Goal: Task Accomplishment & Management: Complete application form

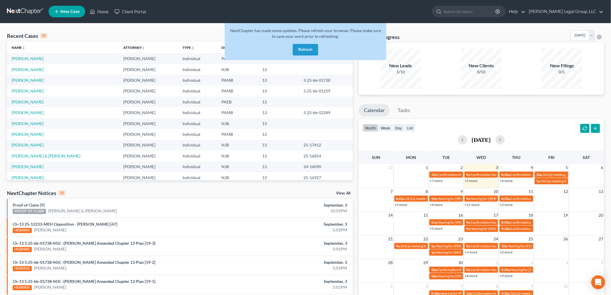
click at [307, 55] on button "Refresh" at bounding box center [305, 50] width 25 height 12
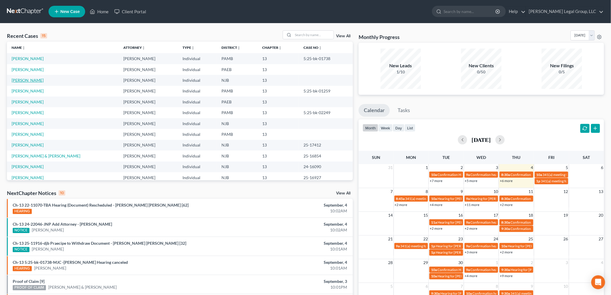
click at [34, 79] on link "[PERSON_NAME]" at bounding box center [28, 80] width 32 height 5
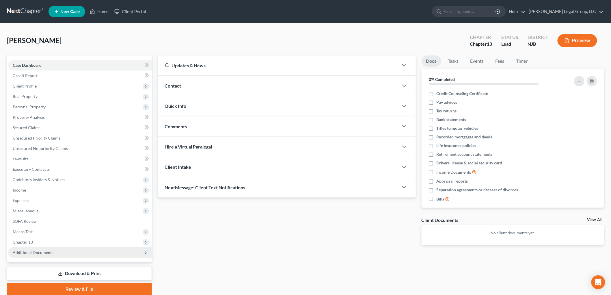
click at [58, 255] on span "Additional Documents" at bounding box center [80, 252] width 144 height 10
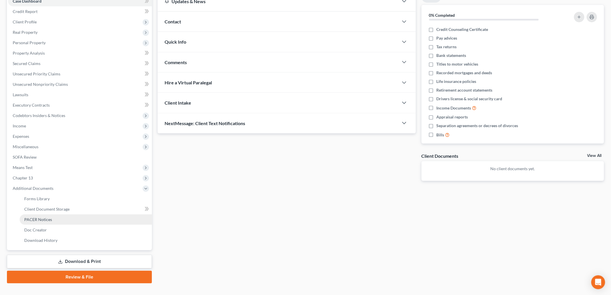
scroll to position [74, 0]
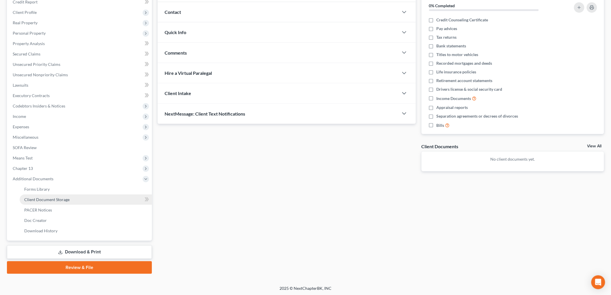
click at [68, 198] on span "Client Document Storage" at bounding box center [46, 199] width 45 height 5
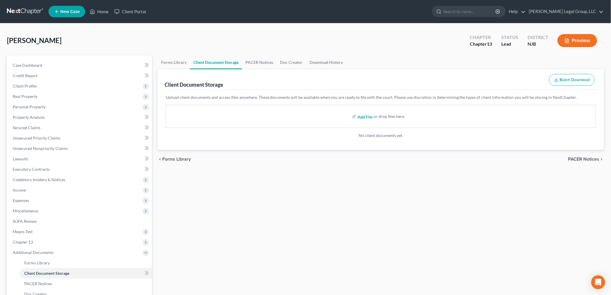
click at [365, 118] on input "file" at bounding box center [365, 116] width 14 height 10
type input "C:\fakepath\13858-NJ-CC-040052887.pdf"
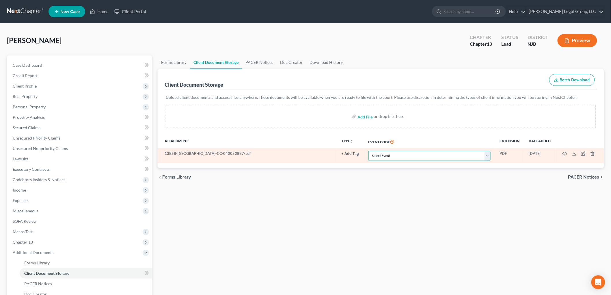
click at [386, 155] on select "Select Event 20 Largest Unsecured Creditors Amended Attorney Compensation State…" at bounding box center [430, 156] width 122 height 10
select select "9"
click at [369, 151] on select "Select Event 20 Largest Unsecured Creditors Amended Attorney Compensation State…" at bounding box center [430, 156] width 122 height 10
click at [564, 155] on icon "button" at bounding box center [565, 153] width 5 height 5
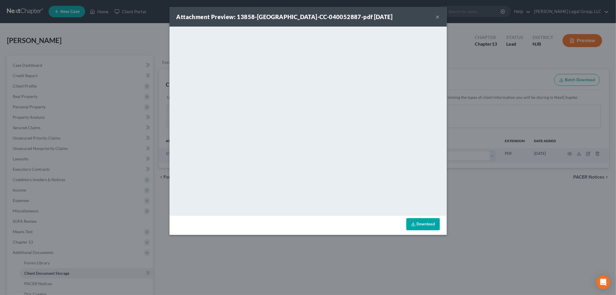
click at [439, 16] on button "×" at bounding box center [438, 16] width 4 height 7
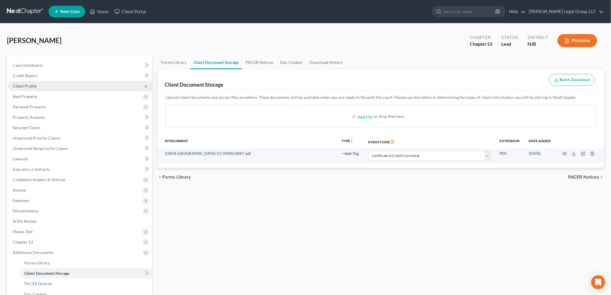
click at [34, 84] on span "Client Profile" at bounding box center [25, 85] width 24 height 5
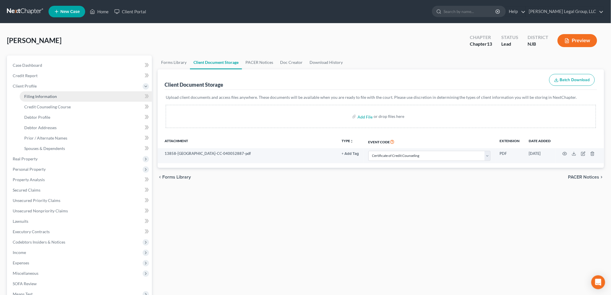
click at [57, 101] on link "Filing Information" at bounding box center [86, 96] width 132 height 10
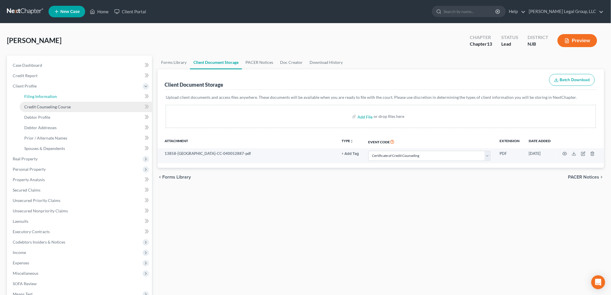
select select "1"
select select "0"
select select "3"
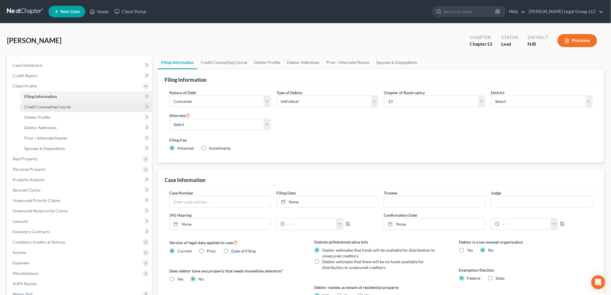
click at [57, 103] on link "Credit Counseling Course" at bounding box center [86, 107] width 132 height 10
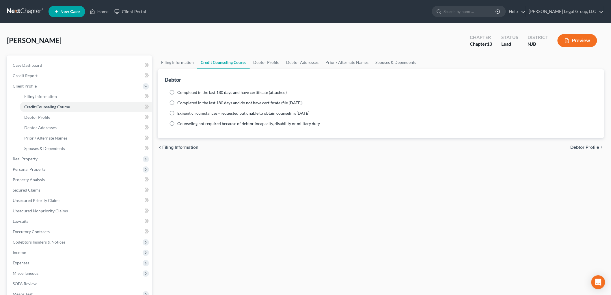
click at [242, 90] on span "Completed in the last 180 days and have certificate (attached)" at bounding box center [231, 92] width 109 height 5
click at [183, 90] on input "Completed in the last 180 days and have certificate (attached)" at bounding box center [182, 92] width 4 height 4
radio input "true"
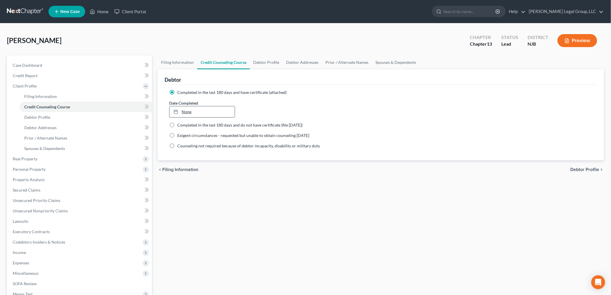
click at [190, 113] on link "None" at bounding box center [202, 111] width 65 height 11
type input "9/4/2025"
click at [103, 14] on link "Home" at bounding box center [99, 11] width 25 height 10
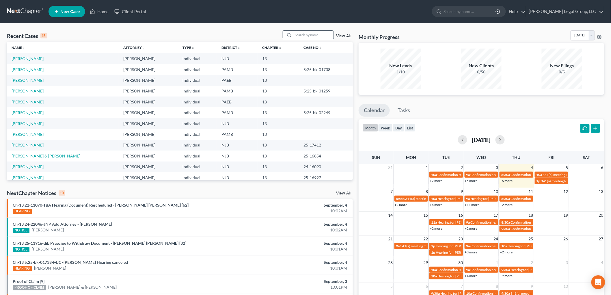
click at [311, 35] on input "search" at bounding box center [313, 35] width 40 height 8
type input "makowski"
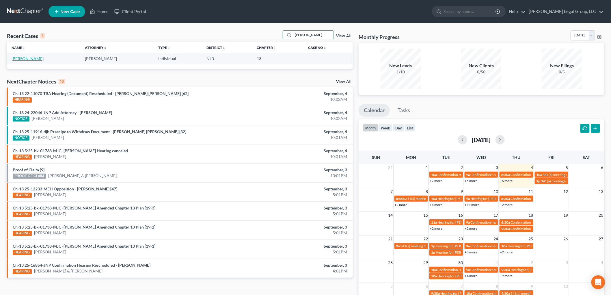
click at [26, 58] on link "[PERSON_NAME]" at bounding box center [28, 58] width 32 height 5
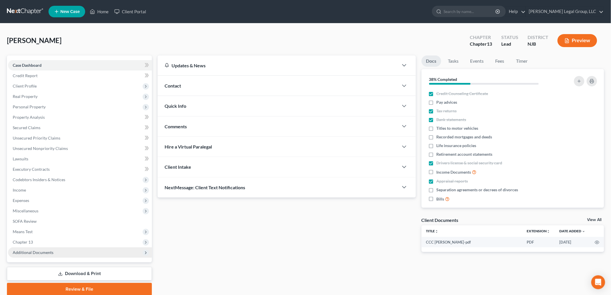
click at [51, 253] on span "Additional Documents" at bounding box center [33, 252] width 41 height 5
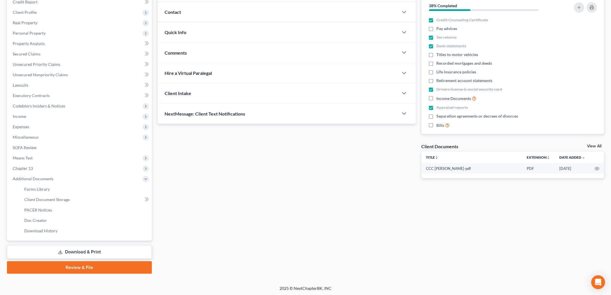
click at [69, 255] on link "Download & Print" at bounding box center [79, 252] width 145 height 14
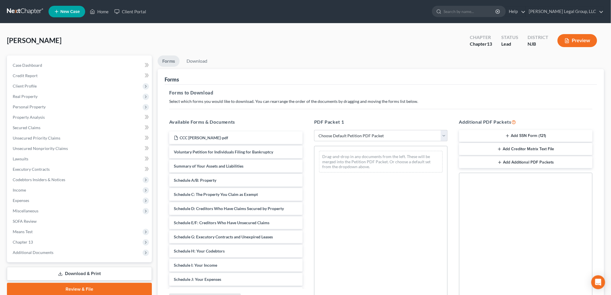
click at [538, 133] on button "Add SSN Form (121)" at bounding box center [525, 136] width 133 height 12
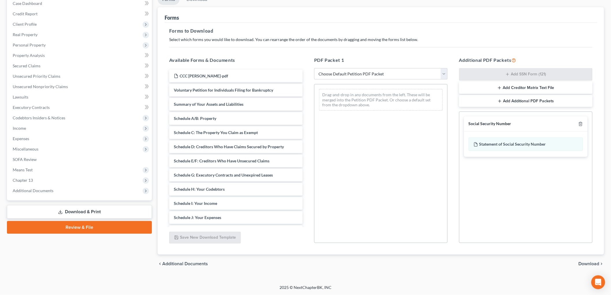
click at [591, 262] on span "Download" at bounding box center [589, 263] width 21 height 5
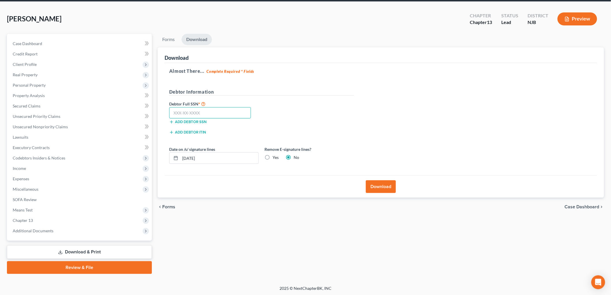
click at [229, 114] on input "text" at bounding box center [210, 113] width 82 height 12
type input "135-68-2690"
drag, startPoint x: 228, startPoint y: 155, endPoint x: 168, endPoint y: 155, distance: 60.4
click at [169, 155] on div "Date on /s/ signature lines 09/04/2025" at bounding box center [213, 155] width 95 height 18
type input "08/28/2025"
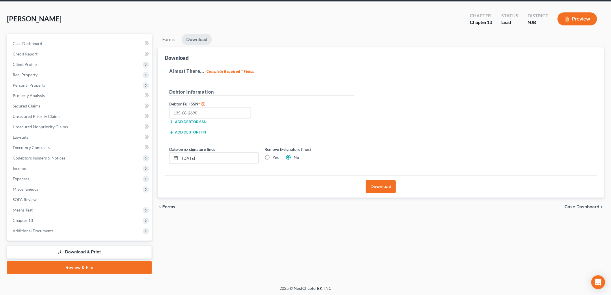
click at [389, 186] on button "Download" at bounding box center [381, 186] width 30 height 13
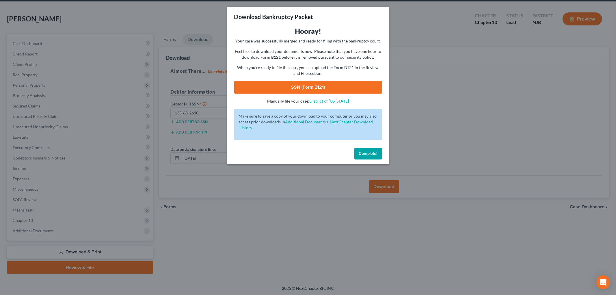
click at [320, 83] on link "SSN (Form B121)" at bounding box center [308, 87] width 148 height 13
click at [371, 155] on span "Complete!" at bounding box center [368, 153] width 18 height 5
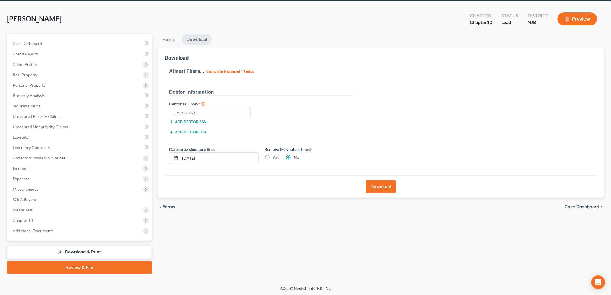
drag, startPoint x: 75, startPoint y: 266, endPoint x: 290, endPoint y: 269, distance: 214.9
click at [75, 267] on link "Review & File" at bounding box center [79, 267] width 145 height 13
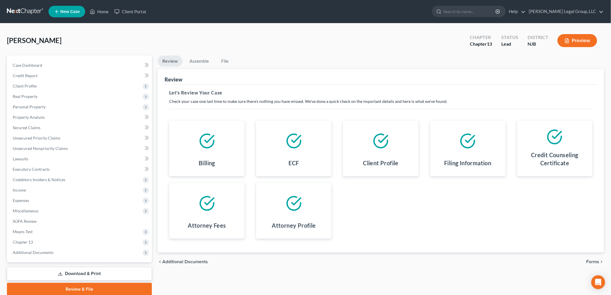
click at [600, 261] on icon "chevron_right" at bounding box center [602, 261] width 5 height 5
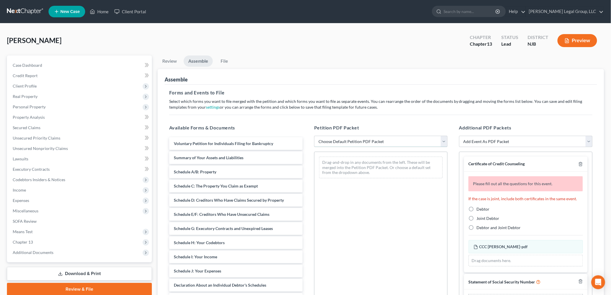
click at [380, 141] on select "Choose Default Petition PDF Packet Complete Bankruptcy Petition (all forms and …" at bounding box center [380, 142] width 133 height 12
select select "0"
click at [314, 136] on select "Choose Default Petition PDF Packet Complete Bankruptcy Petition (all forms and …" at bounding box center [380, 142] width 133 height 12
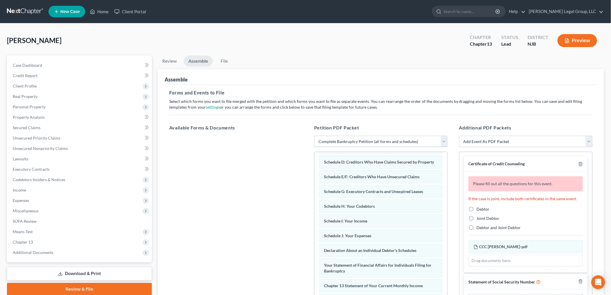
scroll to position [64, 0]
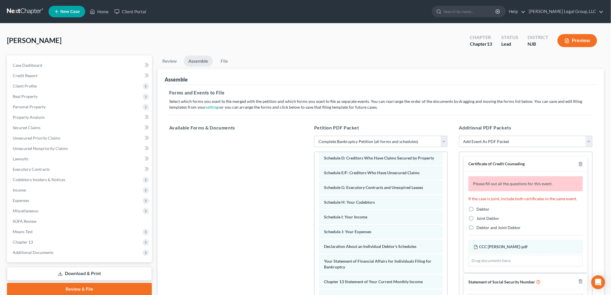
click at [481, 209] on span "Debtor" at bounding box center [483, 209] width 13 height 5
click at [481, 209] on input "Debtor" at bounding box center [481, 208] width 4 height 4
radio input "true"
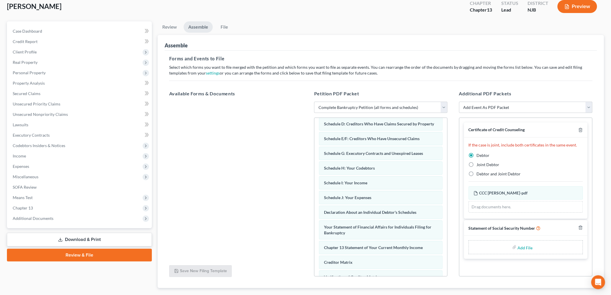
scroll to position [68, 0]
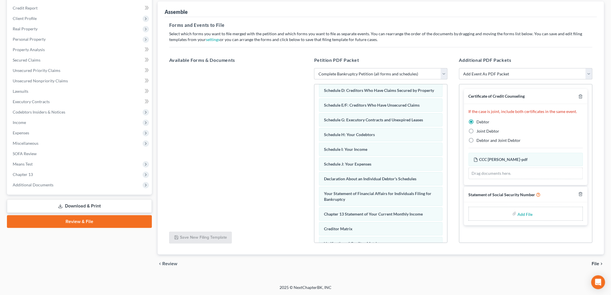
click at [521, 214] on input "file" at bounding box center [525, 214] width 14 height 10
click at [48, 173] on span "Chapter 13" at bounding box center [80, 174] width 144 height 10
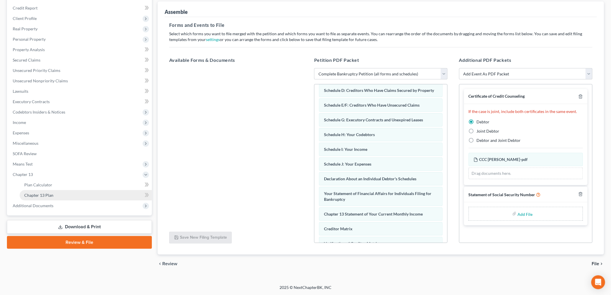
click at [57, 194] on link "Chapter 13 Plan" at bounding box center [86, 195] width 132 height 10
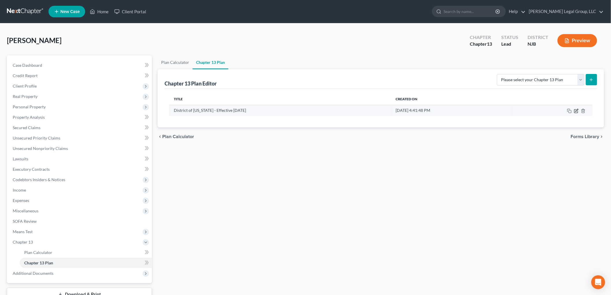
click at [577, 110] on icon "button" at bounding box center [576, 111] width 5 height 5
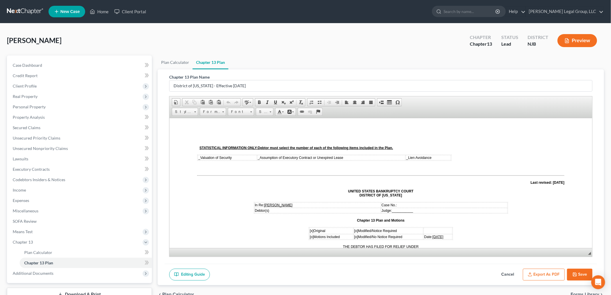
click at [537, 273] on button "Export as PDF" at bounding box center [544, 275] width 42 height 12
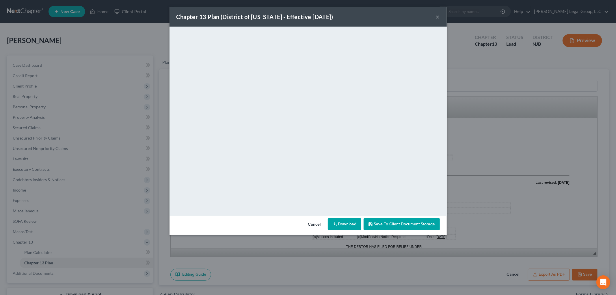
click at [417, 222] on span "Save to Client Document Storage" at bounding box center [404, 224] width 61 height 5
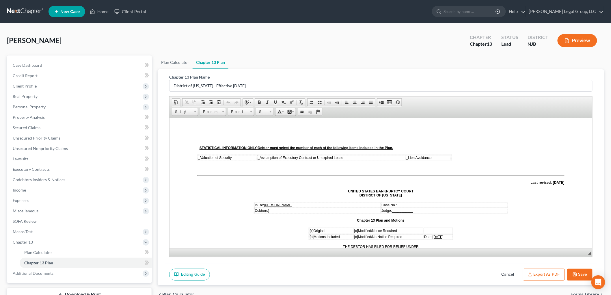
scroll to position [128, 0]
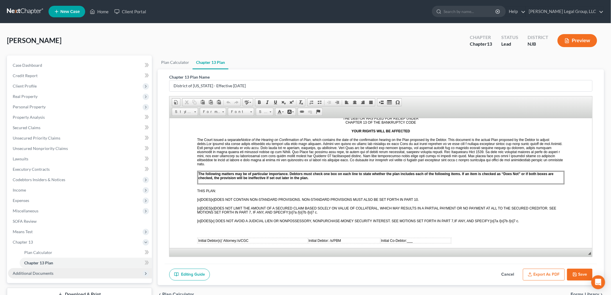
click at [55, 274] on span "Additional Documents" at bounding box center [80, 273] width 144 height 10
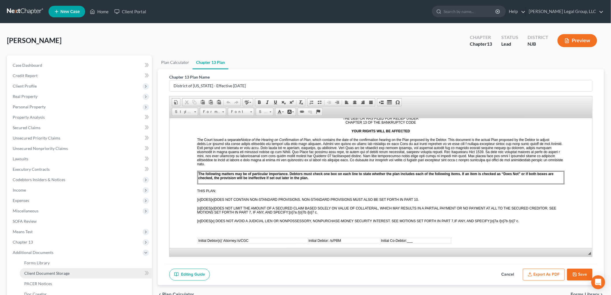
click at [104, 272] on link "Client Document Storage" at bounding box center [86, 273] width 132 height 10
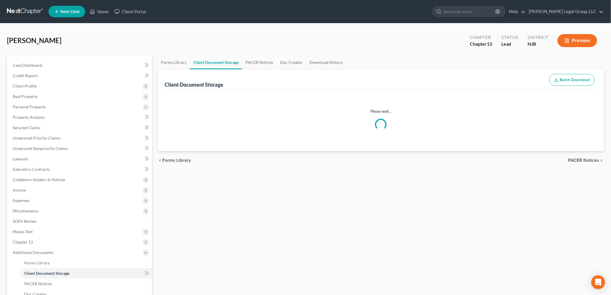
select select "9"
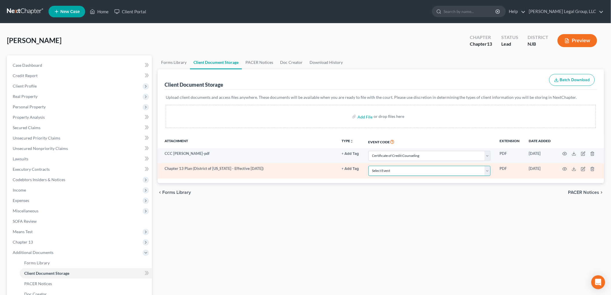
click at [419, 172] on select "Select Event 20 Largest Unsecured Creditors Amended Attorney Compensation State…" at bounding box center [430, 171] width 122 height 10
select select "19"
click at [369, 166] on select "Select Event 20 Largest Unsecured Creditors Amended Attorney Compensation State…" at bounding box center [430, 171] width 122 height 10
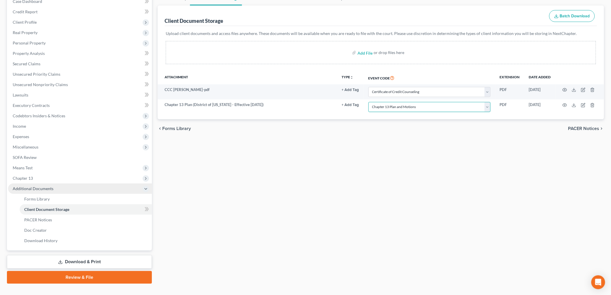
scroll to position [74, 0]
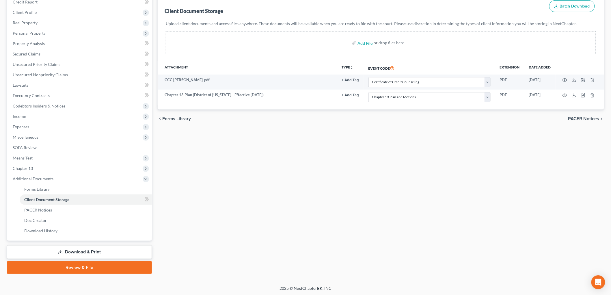
click at [94, 266] on link "Review & File" at bounding box center [79, 267] width 145 height 13
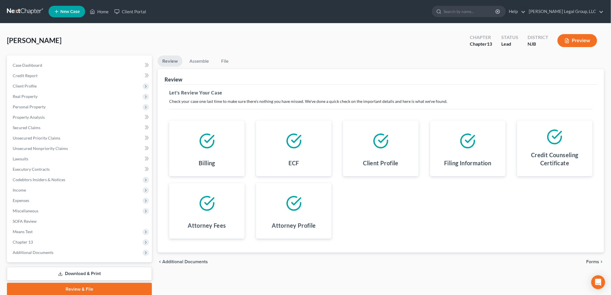
click at [589, 261] on span "Forms" at bounding box center [593, 261] width 13 height 5
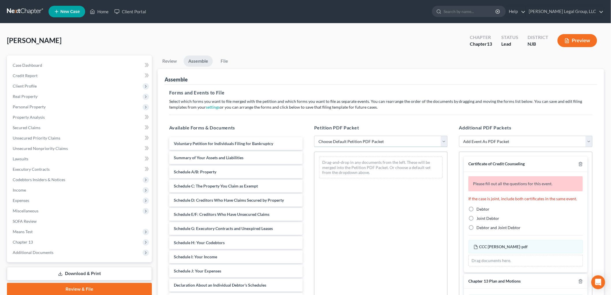
click at [367, 143] on select "Choose Default Petition PDF Packet Complete Bankruptcy Petition (all forms and …" at bounding box center [380, 142] width 133 height 12
select select "0"
click at [314, 136] on select "Choose Default Petition PDF Packet Complete Bankruptcy Petition (all forms and …" at bounding box center [380, 142] width 133 height 12
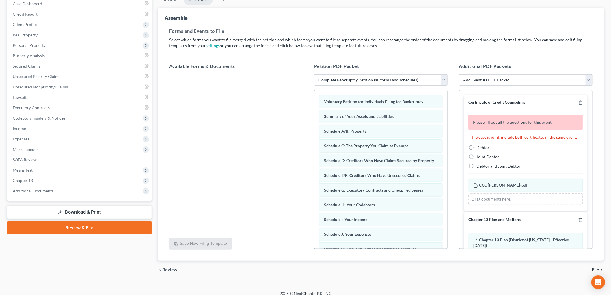
scroll to position [68, 0]
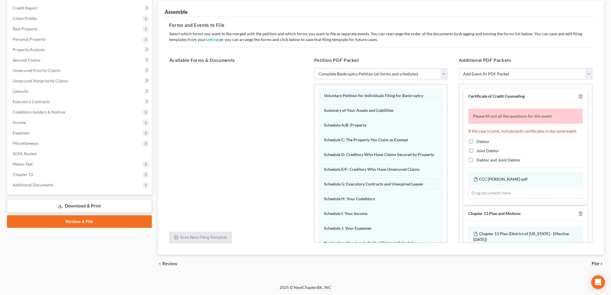
click at [480, 140] on span "Debtor" at bounding box center [483, 141] width 13 height 5
click at [480, 140] on input "Debtor" at bounding box center [481, 141] width 4 height 4
radio input "true"
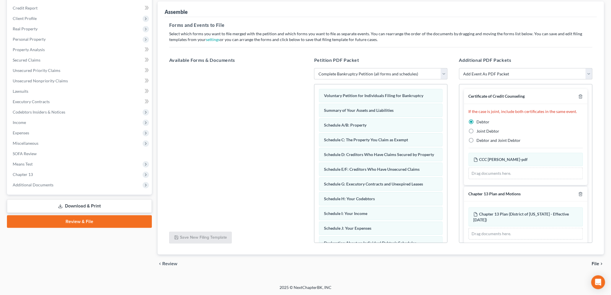
scroll to position [48, 0]
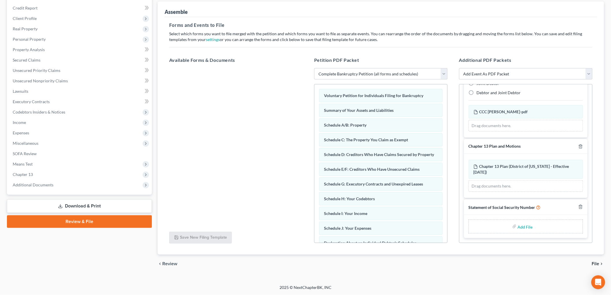
click at [518, 225] on label "Add File" at bounding box center [526, 227] width 16 height 10
click at [518, 226] on input "file" at bounding box center [525, 226] width 14 height 10
type input "C:\fakepath\stmt of ss makowski.pdf"
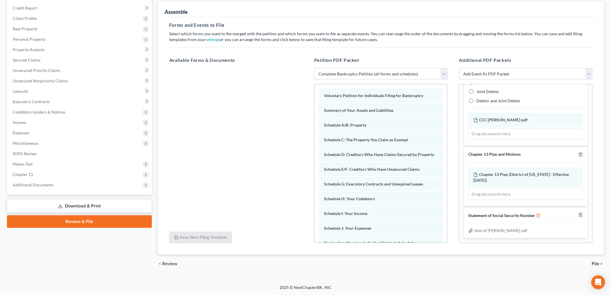
scroll to position [40, 0]
click at [600, 263] on icon "chevron_right" at bounding box center [602, 263] width 5 height 5
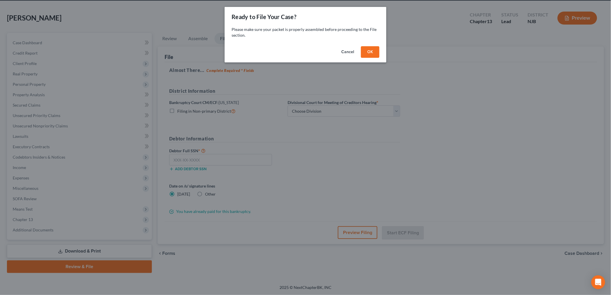
scroll to position [22, 0]
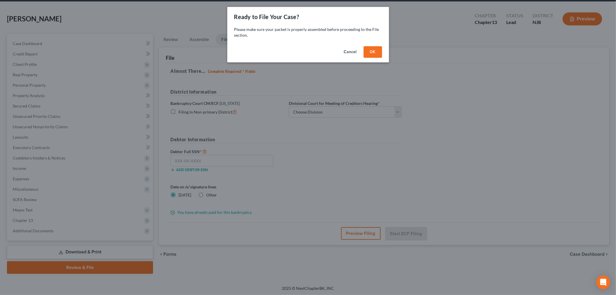
click at [371, 54] on button "OK" at bounding box center [373, 52] width 18 height 12
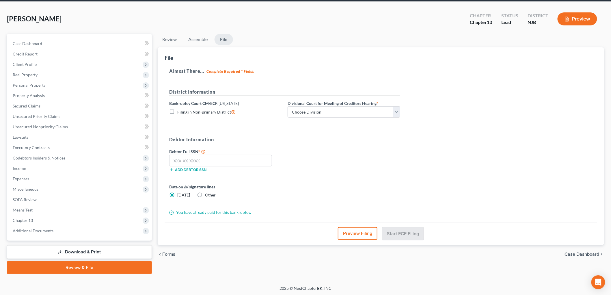
click at [304, 105] on label "Divisional Court for Meeting of Creditors Hearing *" at bounding box center [333, 103] width 91 height 6
click at [310, 114] on select "Choose Division Camden Camden/Trenton Newark Trenton" at bounding box center [344, 112] width 113 height 12
select select "3"
click at [288, 106] on select "Choose Division Camden Camden/Trenton Newark Trenton" at bounding box center [344, 112] width 113 height 12
click at [205, 163] on input "text" at bounding box center [220, 161] width 103 height 12
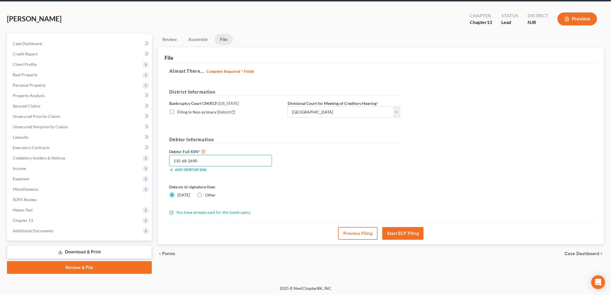
type input "135-68-2690"
click at [205, 194] on label "Other" at bounding box center [210, 195] width 11 height 6
click at [207, 194] on input "Other" at bounding box center [209, 194] width 4 height 4
radio input "true"
radio input "false"
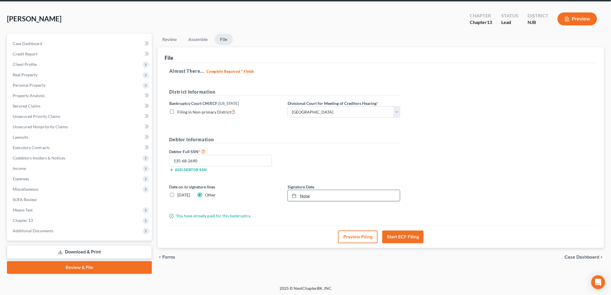
type input "9/4/2025"
click at [317, 198] on link "None" at bounding box center [344, 195] width 112 height 11
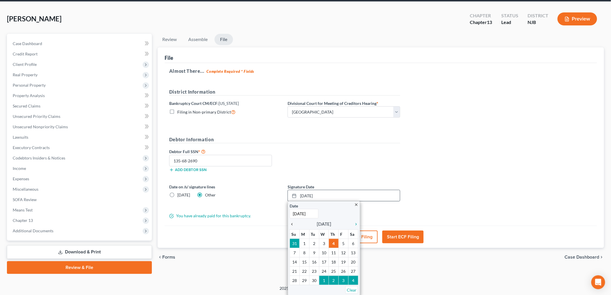
click at [290, 226] on icon "chevron_left" at bounding box center [294, 224] width 8 height 5
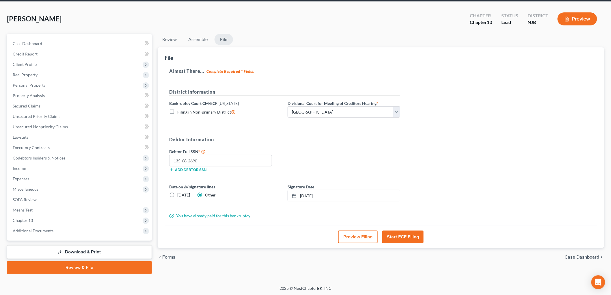
click at [407, 239] on button "Start ECF Filing" at bounding box center [402, 237] width 41 height 13
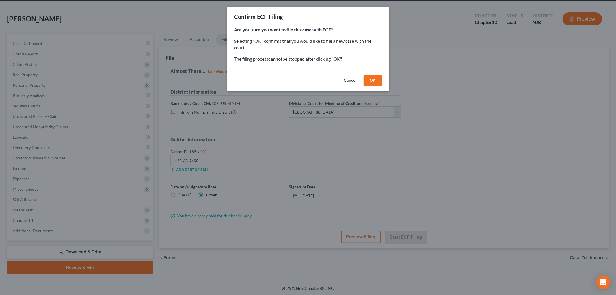
click at [381, 79] on button "OK" at bounding box center [373, 81] width 18 height 12
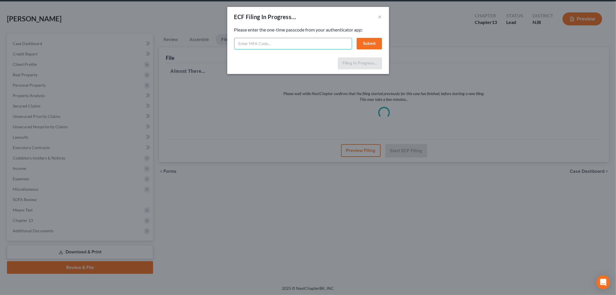
click at [283, 48] on input "text" at bounding box center [293, 44] width 118 height 12
type input "795198"
click at [374, 43] on button "Submit" at bounding box center [369, 44] width 25 height 12
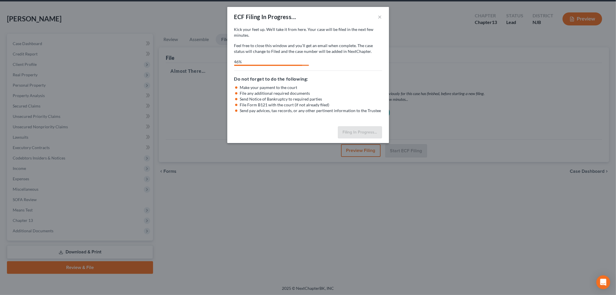
select select "3"
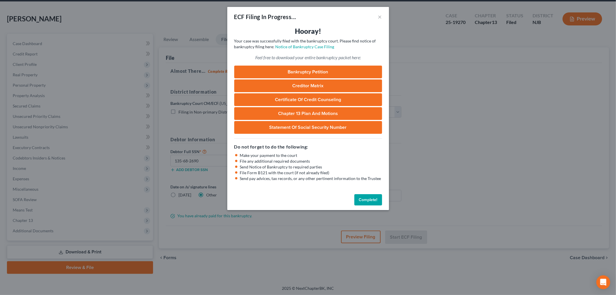
click at [367, 195] on button "Complete!" at bounding box center [368, 200] width 28 height 12
